Goal: Task Accomplishment & Management: Complete application form

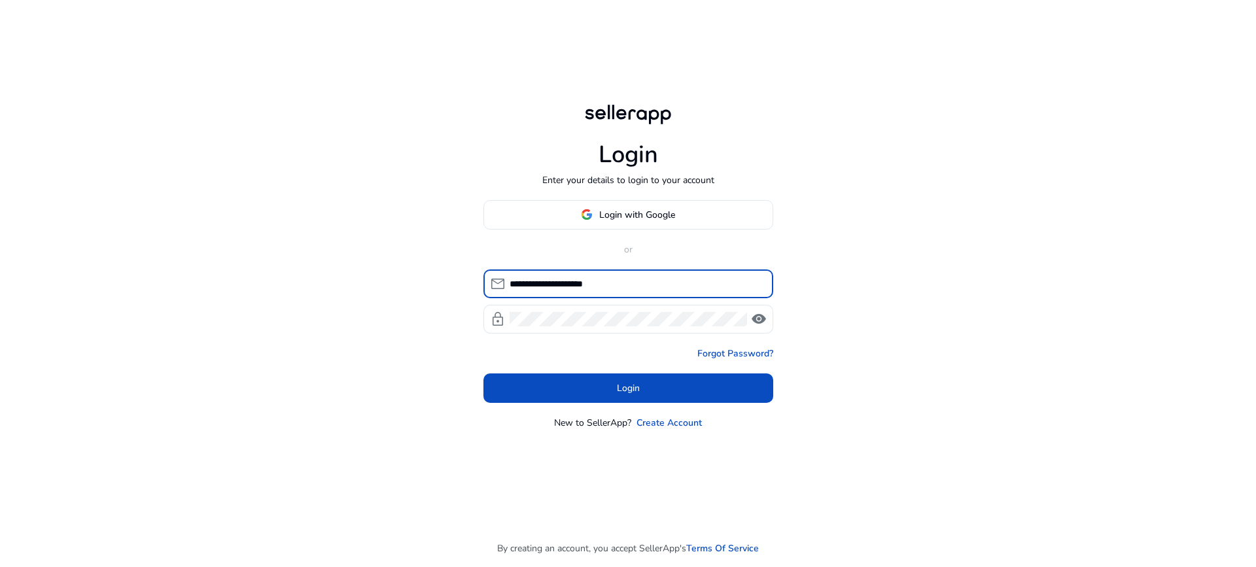
type input "**********"
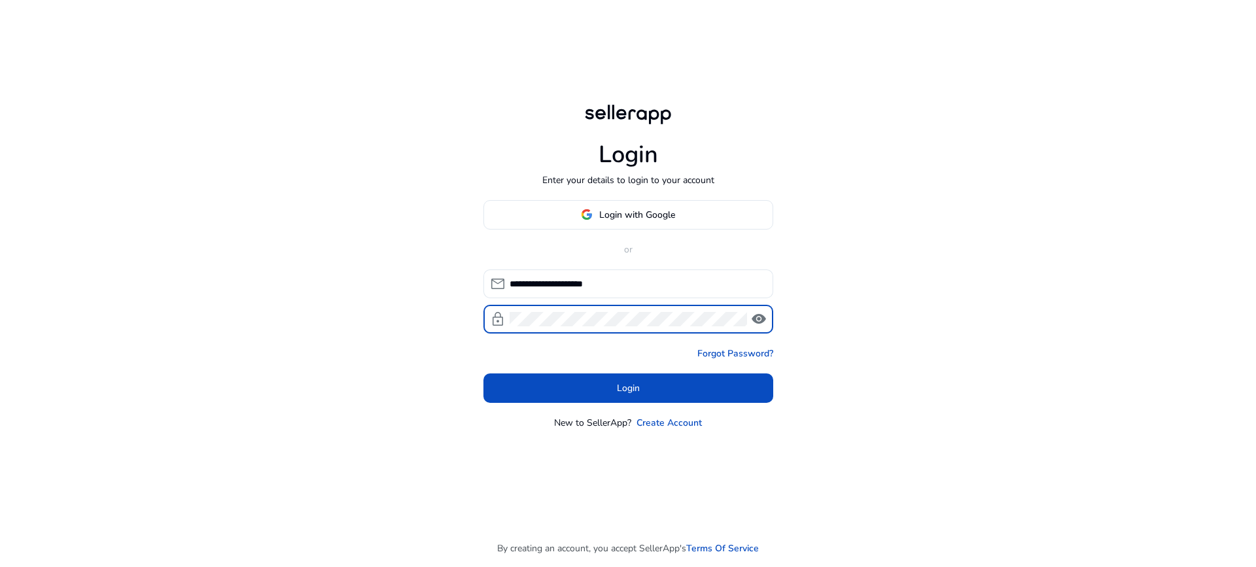
click button "Login" at bounding box center [629, 388] width 290 height 29
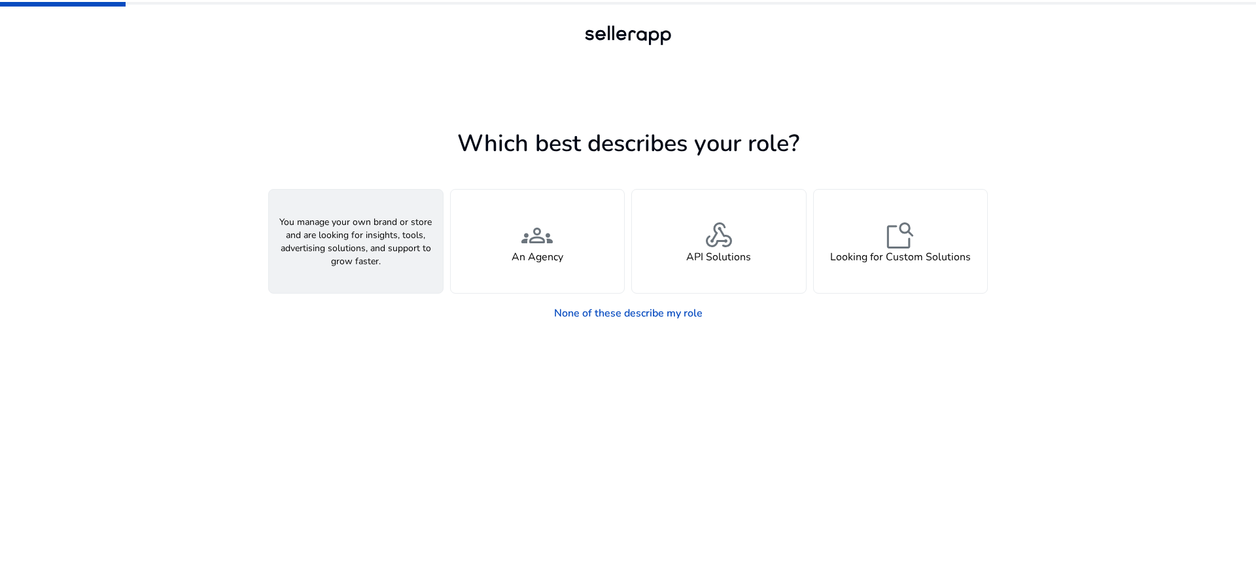
click at [337, 247] on div "person A Seller" at bounding box center [356, 241] width 174 height 103
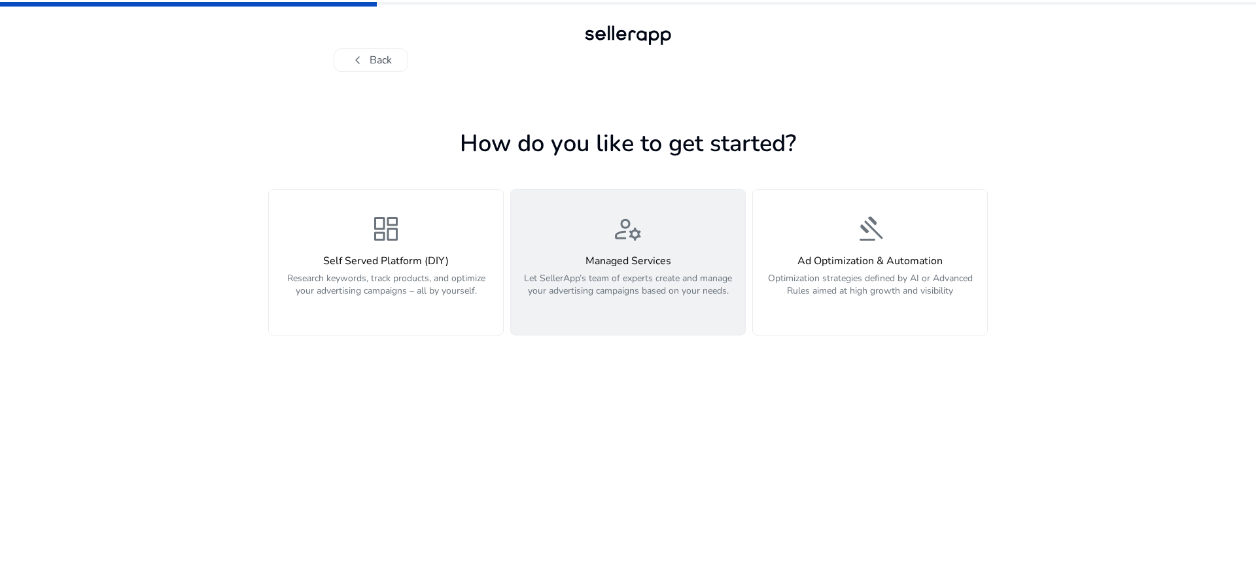
click at [655, 315] on button "manage_accounts Managed Services Let SellerApp’s team of experts create and man…" at bounding box center [628, 262] width 236 height 147
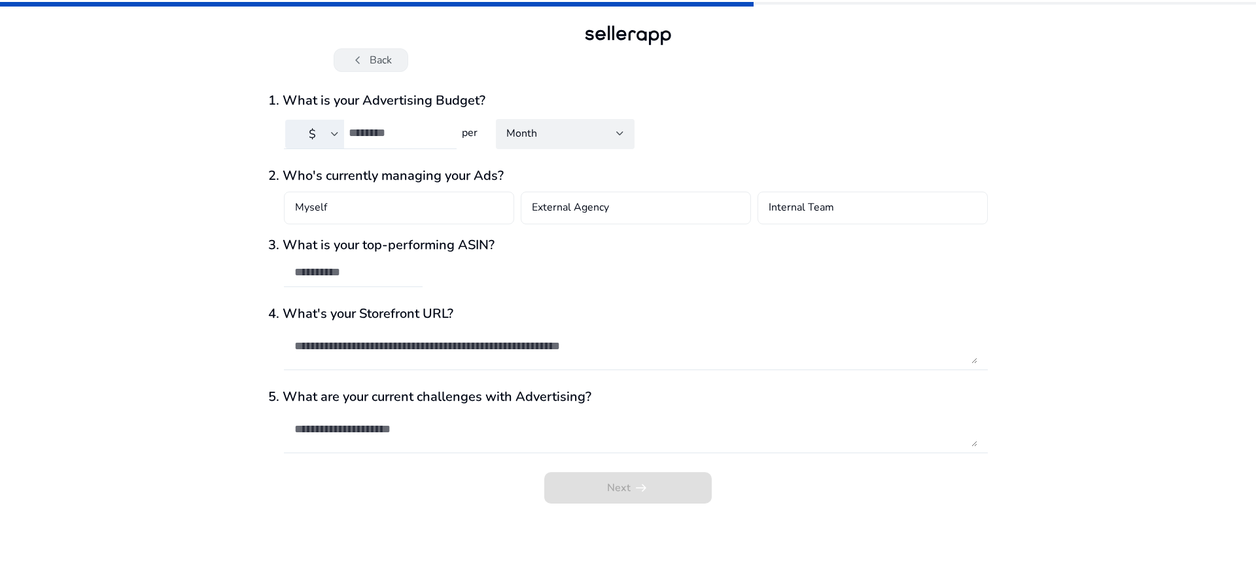
click at [359, 58] on span "chevron_left" at bounding box center [358, 60] width 16 height 16
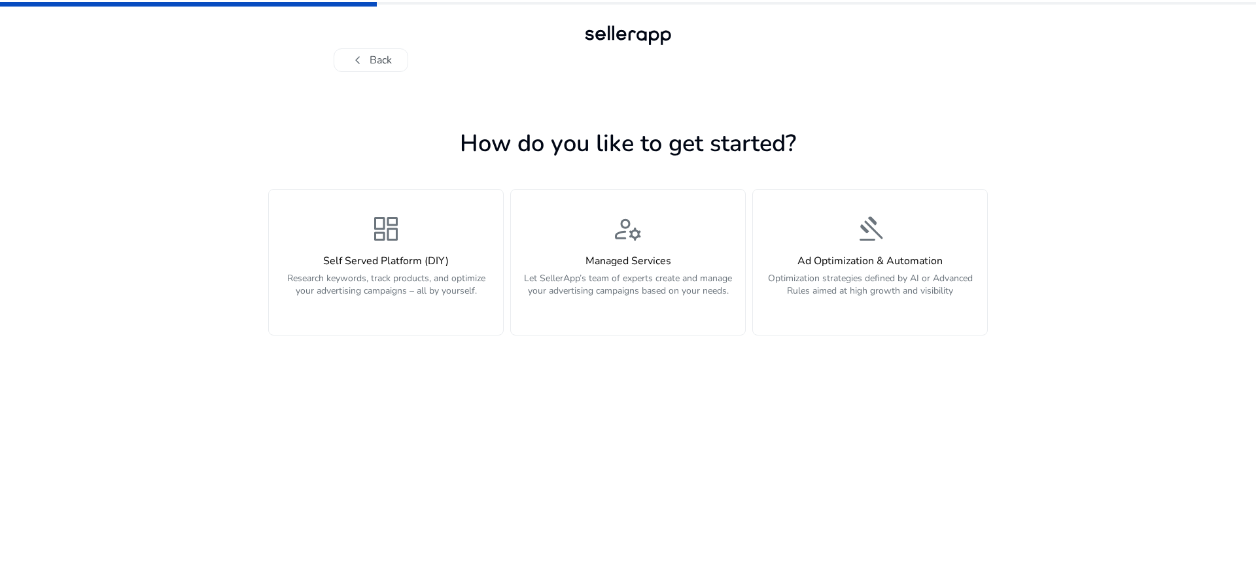
click at [432, 260] on h4 "Self Served Platform (DIY)" at bounding box center [386, 261] width 219 height 12
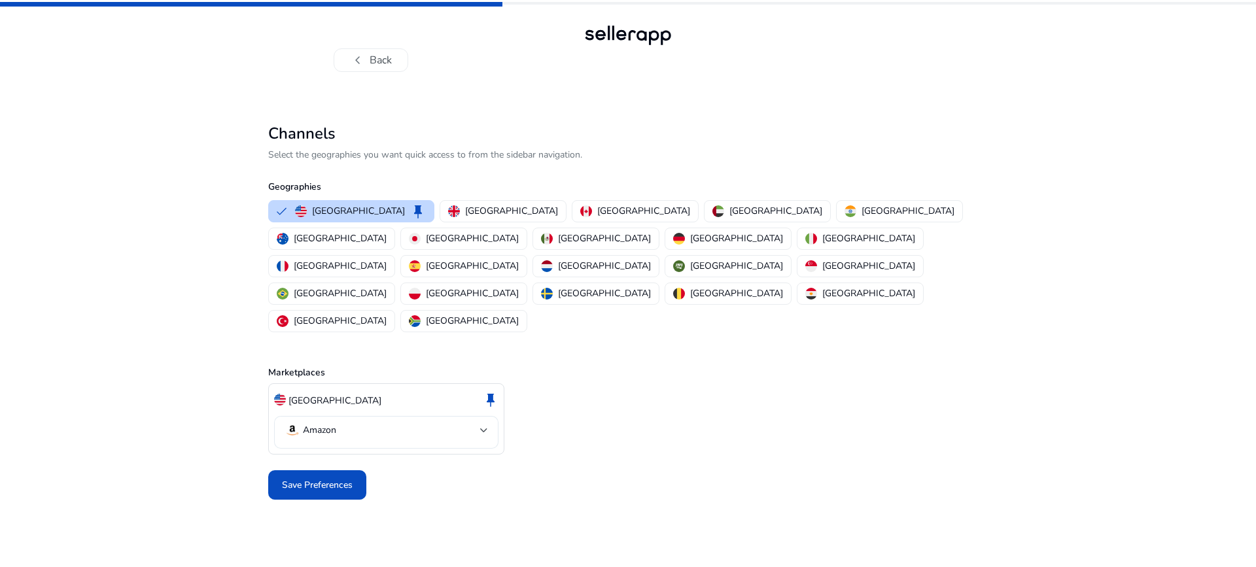
click at [473, 423] on mat-select-trigger "Amazon" at bounding box center [383, 431] width 196 height 16
click at [493, 385] on div at bounding box center [628, 283] width 1256 height 567
click at [484, 428] on div at bounding box center [484, 430] width 8 height 5
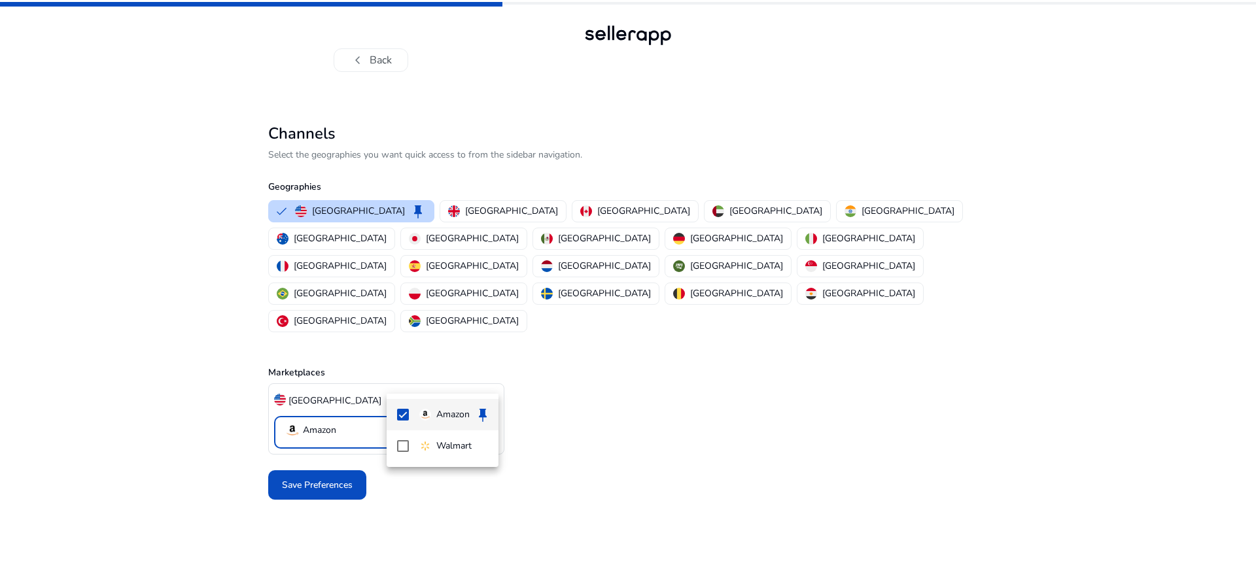
click at [473, 423] on mat-select-trigger "Amazon" at bounding box center [383, 431] width 196 height 16
click at [484, 428] on div at bounding box center [484, 430] width 8 height 5
click at [480, 428] on div at bounding box center [484, 430] width 8 height 5
click at [385, 423] on mat-select-trigger "Amazon" at bounding box center [383, 431] width 196 height 16
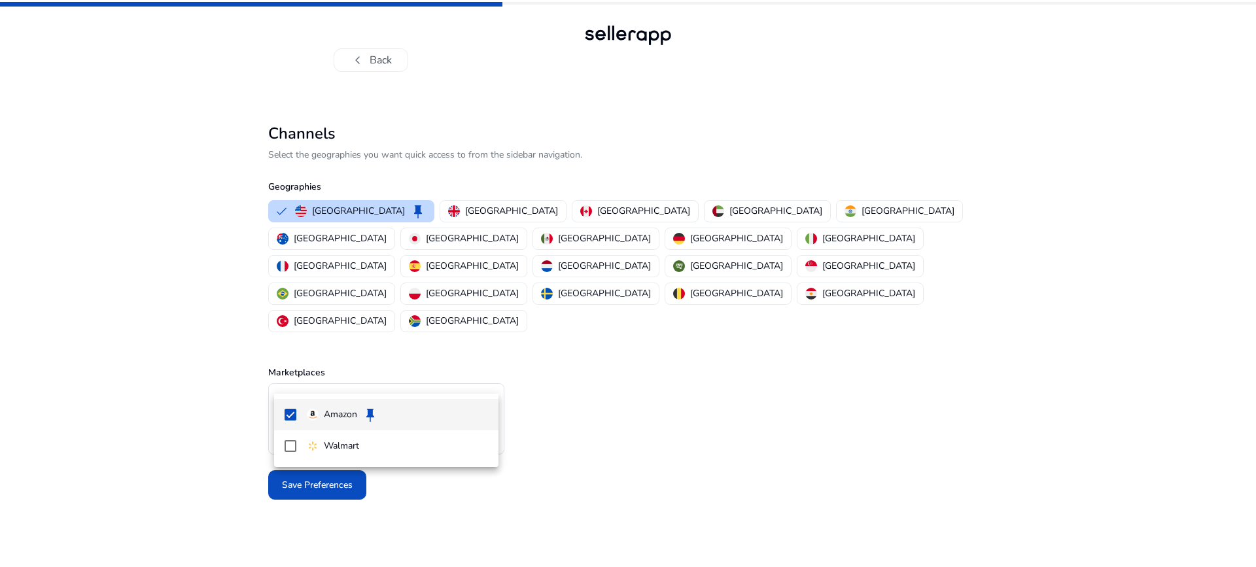
click at [616, 421] on div at bounding box center [628, 283] width 1256 height 567
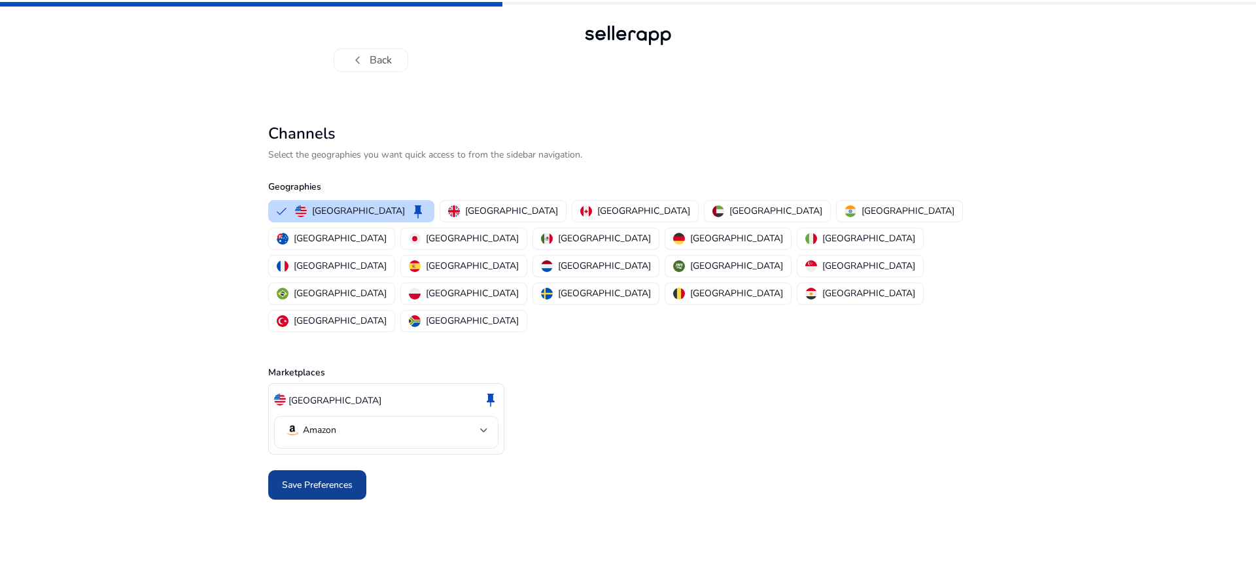
click at [325, 470] on span at bounding box center [317, 485] width 98 height 31
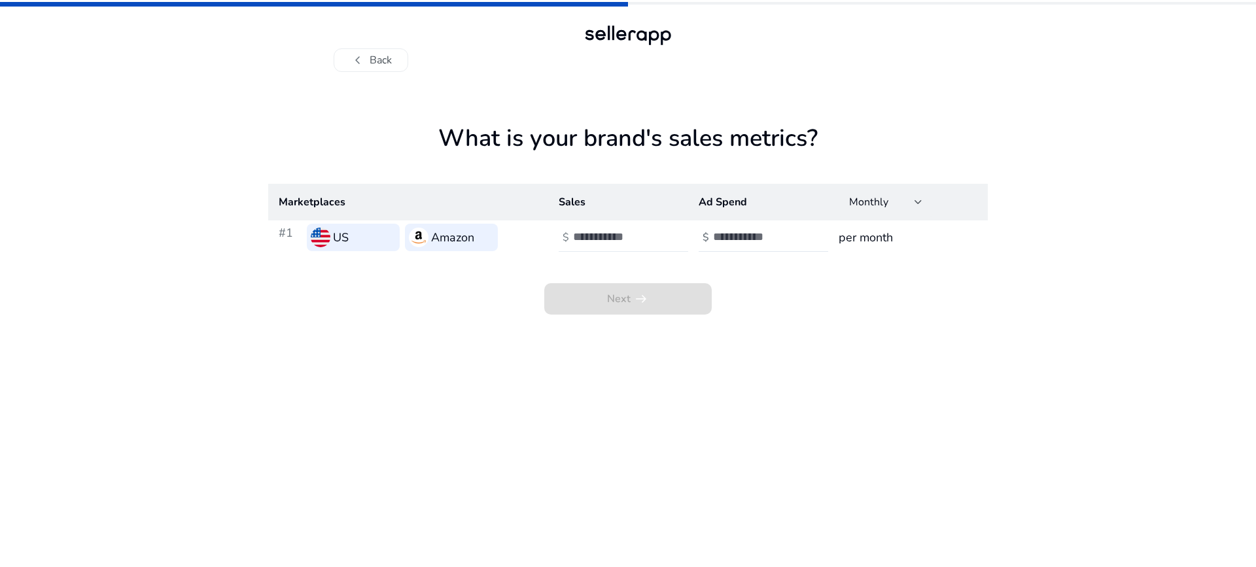
click at [643, 234] on input "number" at bounding box center [617, 237] width 88 height 14
type input "*"
click at [782, 237] on input "number" at bounding box center [757, 237] width 88 height 14
type input "*"
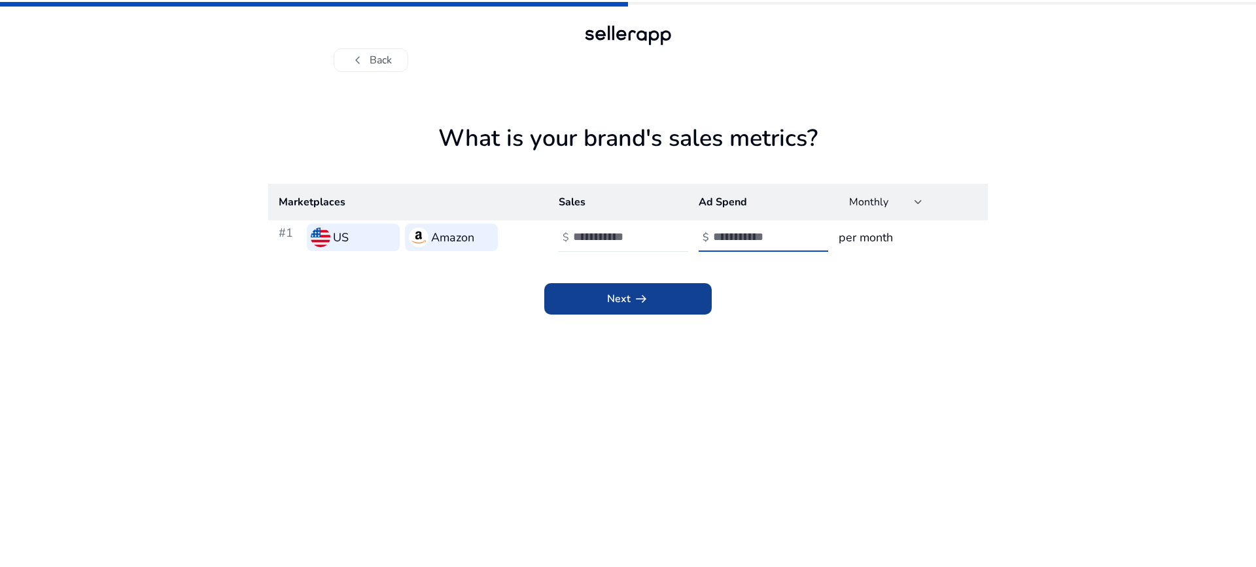
click at [677, 293] on span at bounding box center [628, 298] width 168 height 31
